Goal: Transaction & Acquisition: Purchase product/service

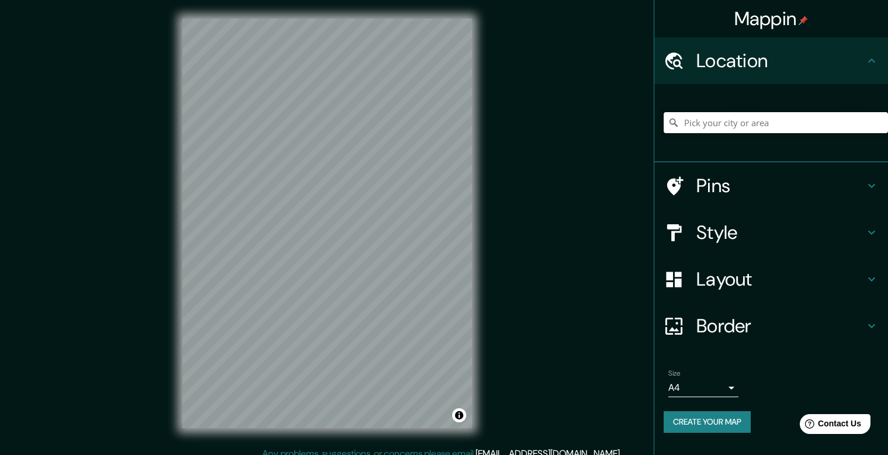
click at [706, 124] on input "Pick your city or area" at bounding box center [776, 122] width 224 height 21
type input "[GEOGRAPHIC_DATA], [GEOGRAPHIC_DATA], [GEOGRAPHIC_DATA]"
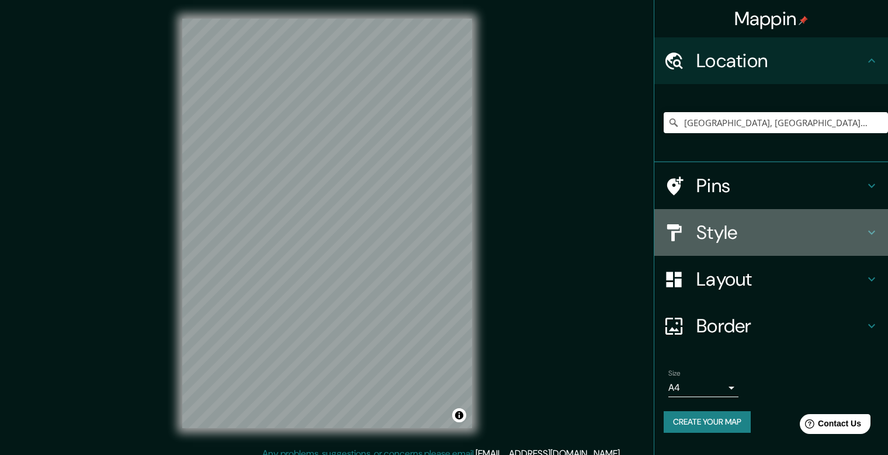
click at [726, 254] on div "Style" at bounding box center [771, 232] width 234 height 47
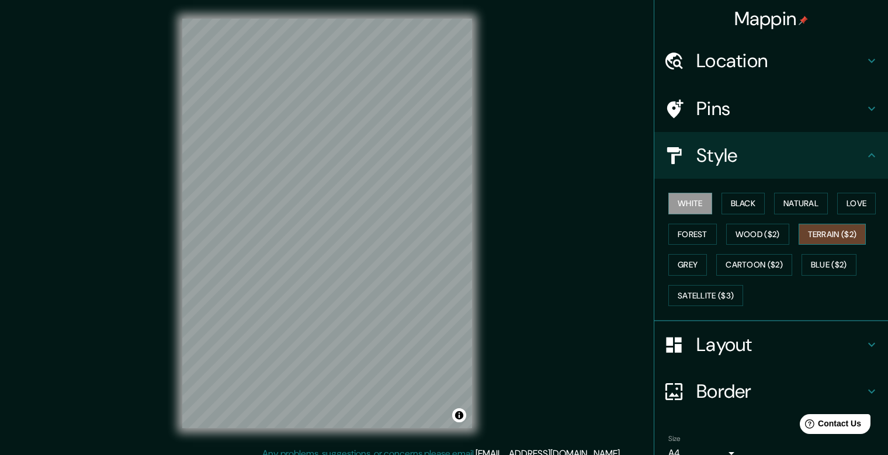
click at [811, 237] on button "Terrain ($2)" at bounding box center [833, 235] width 68 height 22
click at [744, 201] on button "Black" at bounding box center [744, 204] width 44 height 22
click at [681, 209] on button "White" at bounding box center [690, 204] width 44 height 22
click at [788, 207] on button "Natural" at bounding box center [801, 204] width 54 height 22
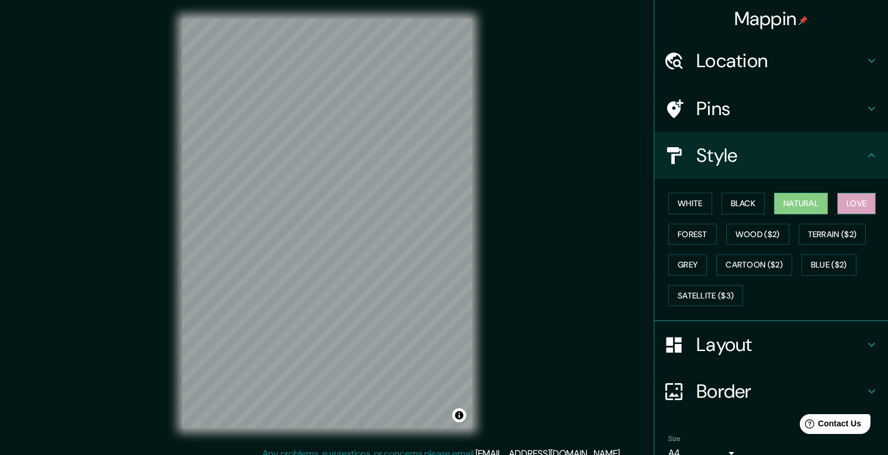
click at [862, 210] on button "Love" at bounding box center [856, 204] width 39 height 22
click at [682, 236] on button "Forest" at bounding box center [692, 235] width 48 height 22
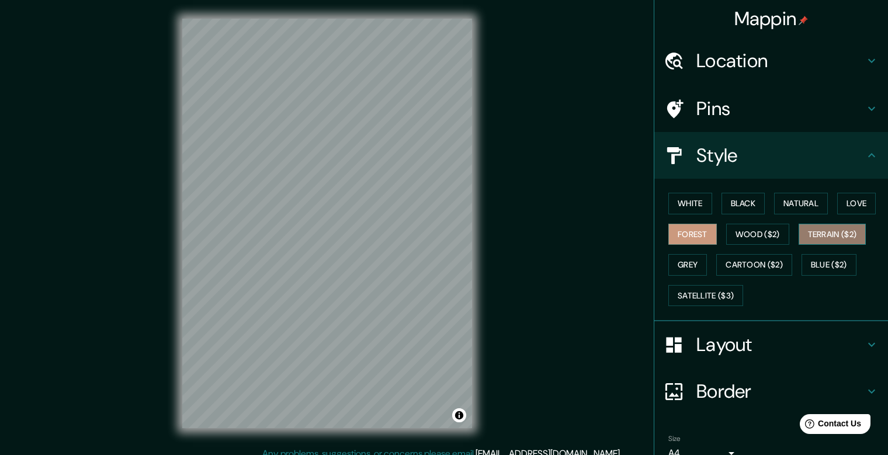
click at [806, 231] on button "Terrain ($2)" at bounding box center [833, 235] width 68 height 22
click at [687, 264] on button "Grey" at bounding box center [687, 265] width 39 height 22
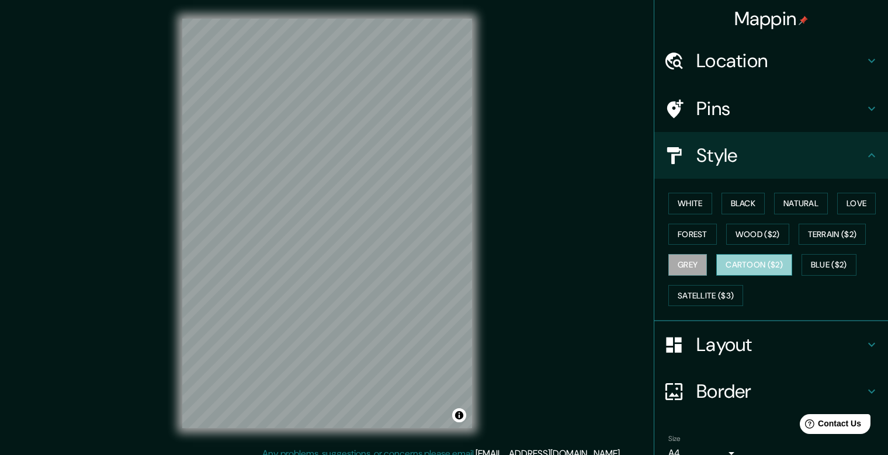
click at [739, 268] on button "Cartoon ($2)" at bounding box center [754, 265] width 76 height 22
click at [808, 266] on button "Blue ($2)" at bounding box center [829, 265] width 55 height 22
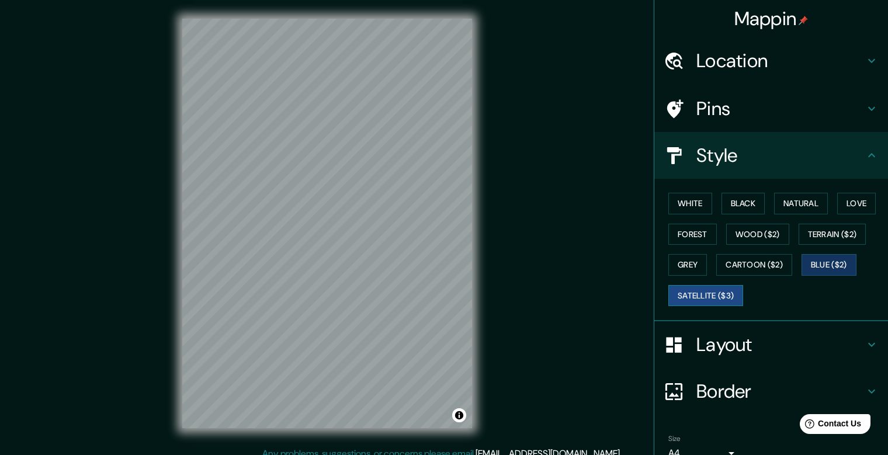
click at [682, 296] on button "Satellite ($3)" at bounding box center [705, 296] width 75 height 22
click at [850, 272] on button "Blue ($2)" at bounding box center [829, 265] width 55 height 22
click at [754, 197] on button "Black" at bounding box center [744, 204] width 44 height 22
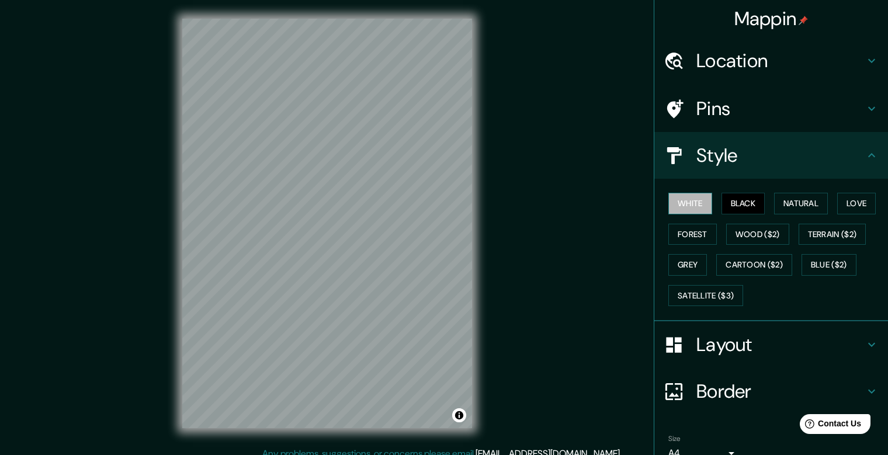
click at [678, 205] on button "White" at bounding box center [690, 204] width 44 height 22
click at [744, 203] on button "Black" at bounding box center [744, 204] width 44 height 22
click at [782, 207] on button "Natural" at bounding box center [801, 204] width 54 height 22
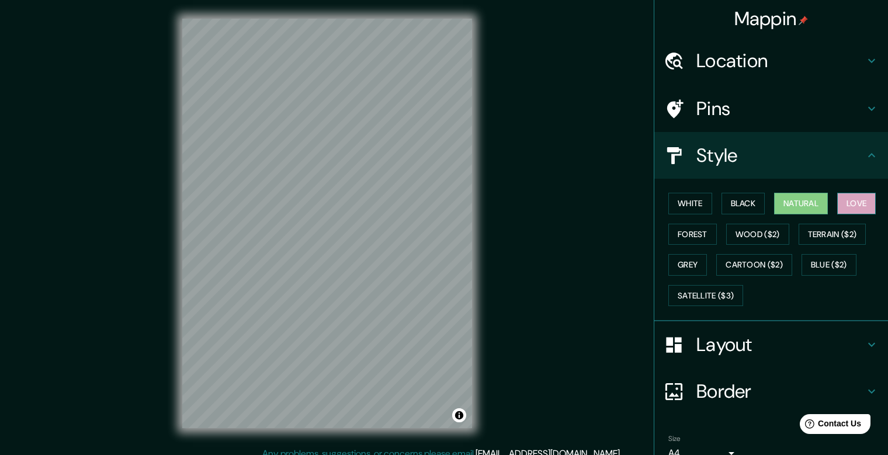
click at [846, 198] on button "Love" at bounding box center [856, 204] width 39 height 22
click at [670, 231] on button "Forest" at bounding box center [692, 235] width 48 height 22
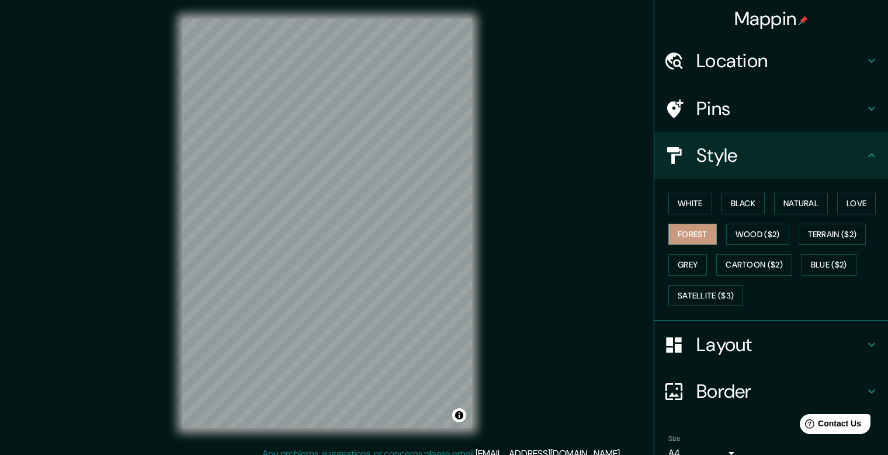
click at [493, 141] on div "Mappin Location [GEOGRAPHIC_DATA], [GEOGRAPHIC_DATA], [GEOGRAPHIC_DATA] [GEOGRA…" at bounding box center [444, 233] width 888 height 466
click at [749, 233] on button "Wood ($2)" at bounding box center [757, 235] width 63 height 22
click at [522, 214] on div "Mappin Location [GEOGRAPHIC_DATA], [GEOGRAPHIC_DATA], [GEOGRAPHIC_DATA] [GEOGRA…" at bounding box center [444, 233] width 888 height 466
click at [552, 191] on div "Mappin Location [GEOGRAPHIC_DATA], [GEOGRAPHIC_DATA], [GEOGRAPHIC_DATA] [GEOGRA…" at bounding box center [444, 233] width 888 height 466
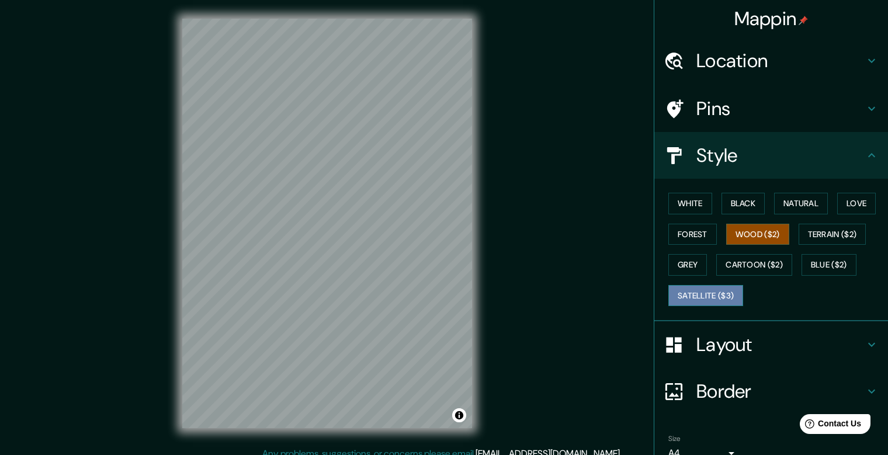
click at [719, 294] on button "Satellite ($3)" at bounding box center [705, 296] width 75 height 22
click at [675, 267] on button "Grey" at bounding box center [687, 265] width 39 height 22
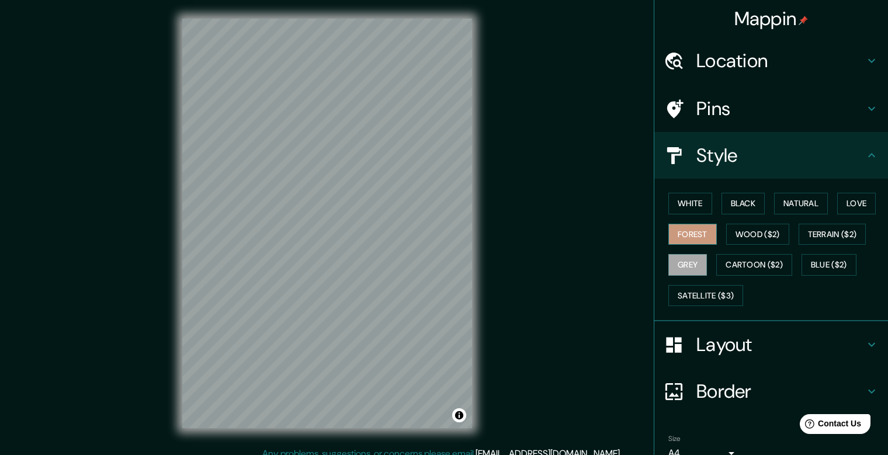
click at [684, 232] on button "Forest" at bounding box center [692, 235] width 48 height 22
click at [737, 235] on button "Wood ($2)" at bounding box center [757, 235] width 63 height 22
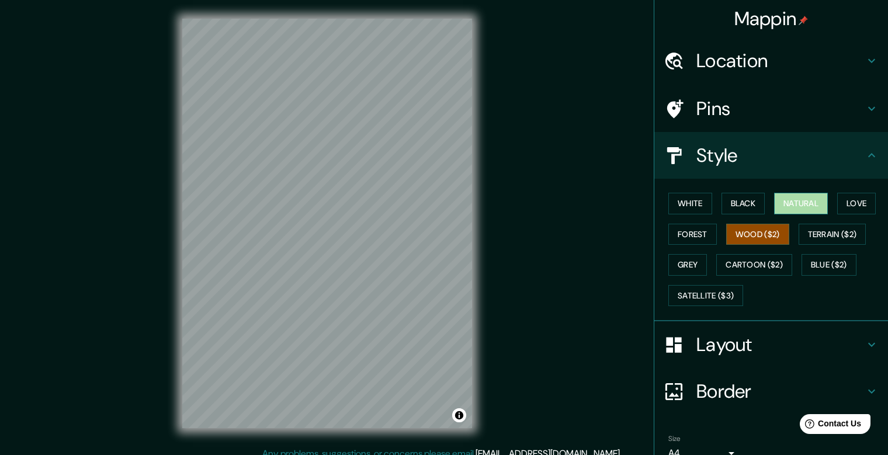
click at [783, 208] on button "Natural" at bounding box center [801, 204] width 54 height 22
click at [740, 203] on button "Black" at bounding box center [744, 204] width 44 height 22
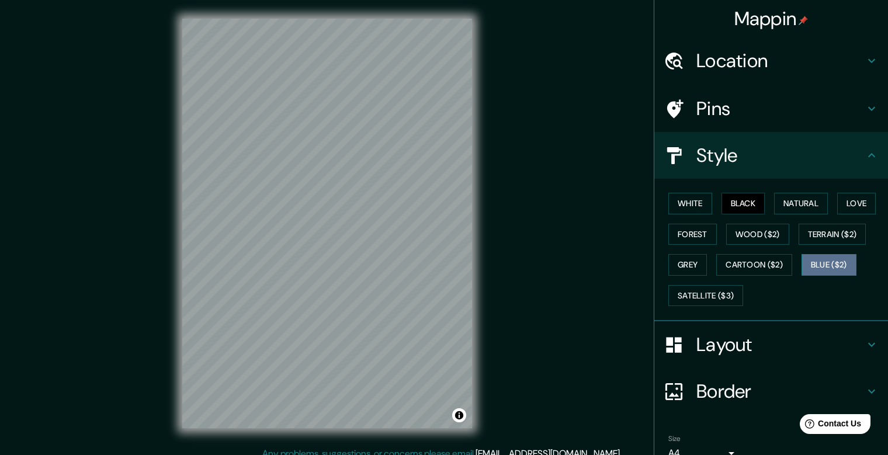
click at [819, 270] on button "Blue ($2)" at bounding box center [829, 265] width 55 height 22
click at [844, 240] on button "Terrain ($2)" at bounding box center [833, 235] width 68 height 22
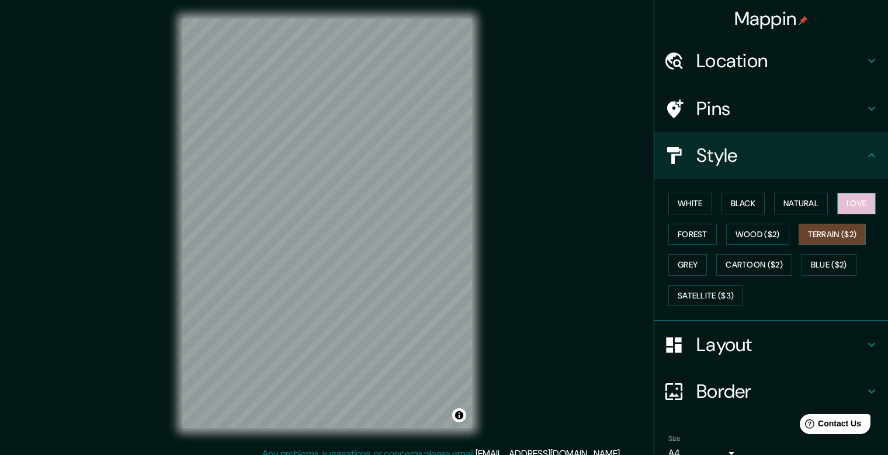
click at [858, 209] on button "Love" at bounding box center [856, 204] width 39 height 22
click at [816, 200] on button "Natural" at bounding box center [801, 204] width 54 height 22
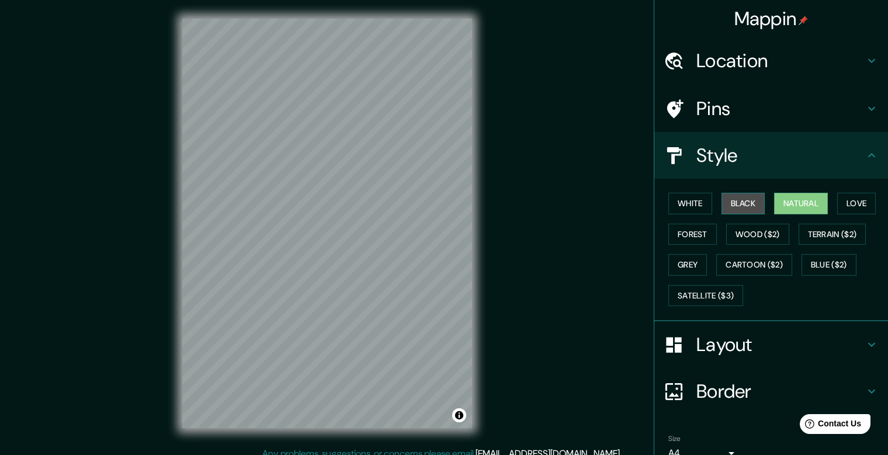
click at [740, 199] on button "Black" at bounding box center [744, 204] width 44 height 22
click at [682, 207] on button "White" at bounding box center [690, 204] width 44 height 22
